Goal: Check status

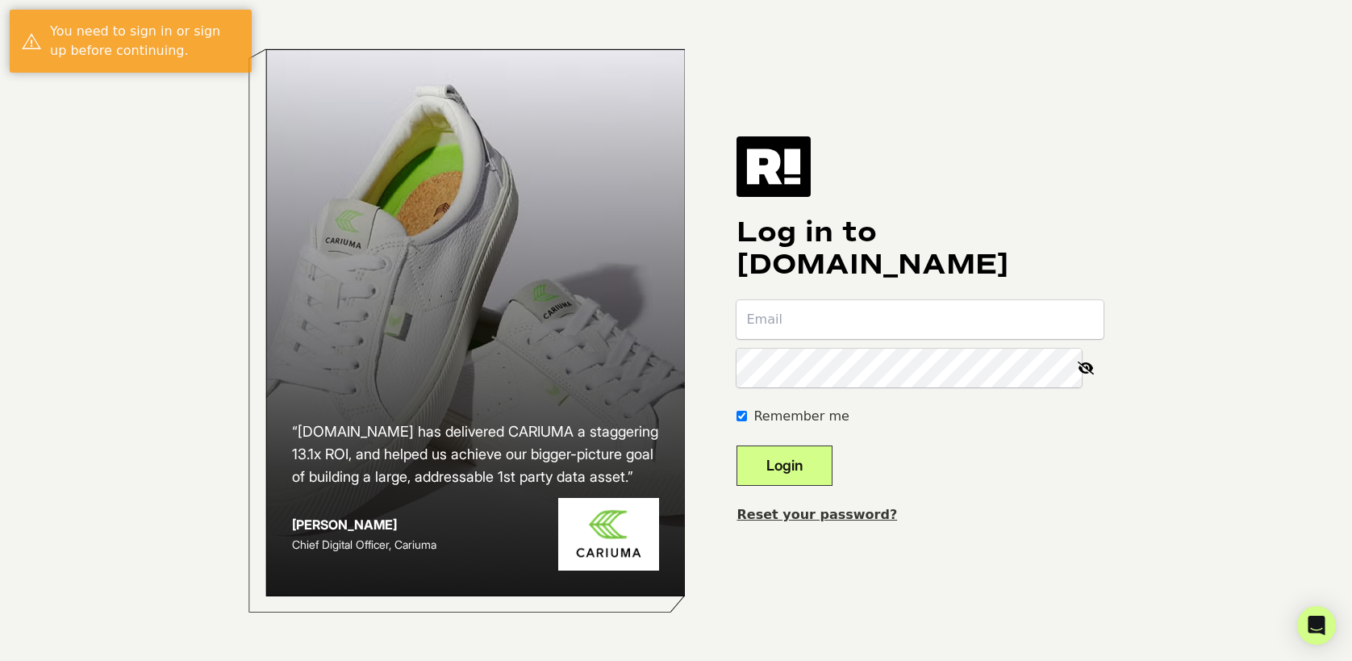
type input "[EMAIL_ADDRESS][DOMAIN_NAME]"
click at [799, 466] on button "Login" at bounding box center [784, 465] width 96 height 40
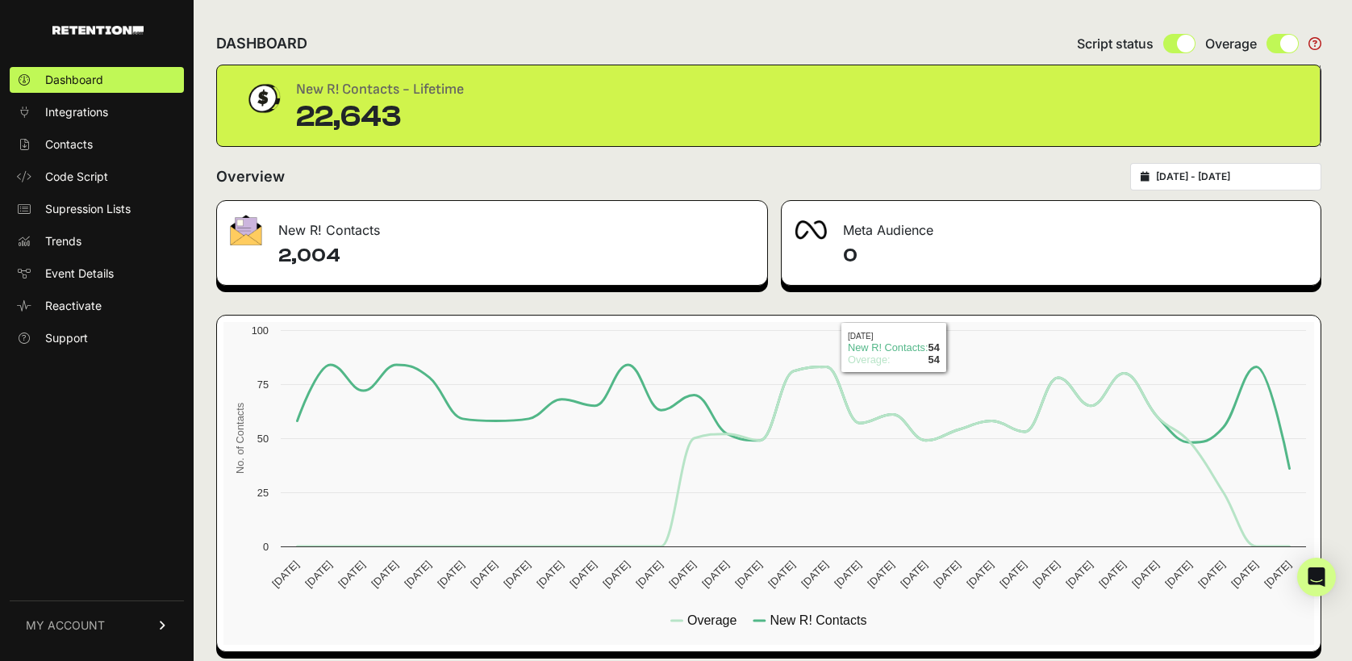
click at [1169, 186] on div "2025-08-10 - 2025-09-09" at bounding box center [1225, 176] width 191 height 27
click at [1169, 177] on input "2025-08-10 - 2025-09-09" at bounding box center [1233, 176] width 155 height 13
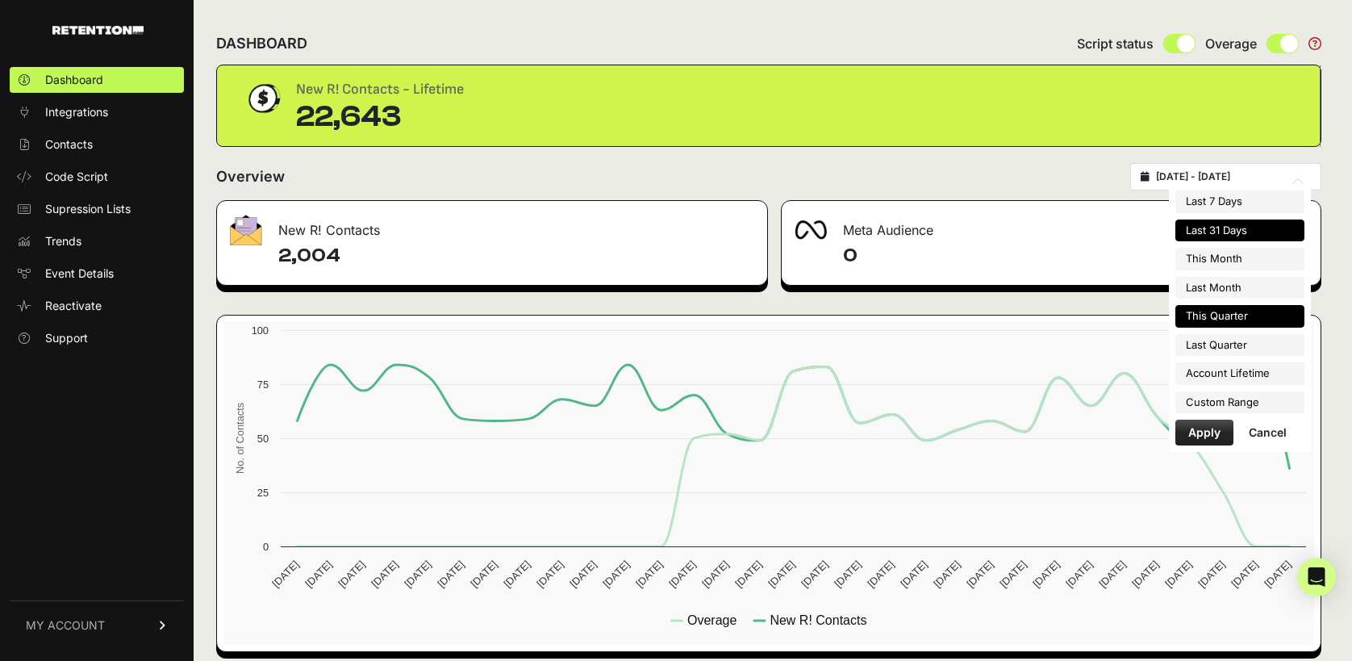
click at [1237, 322] on li "This Quarter" at bounding box center [1239, 316] width 129 height 23
type input "[DATE] - [DATE]"
